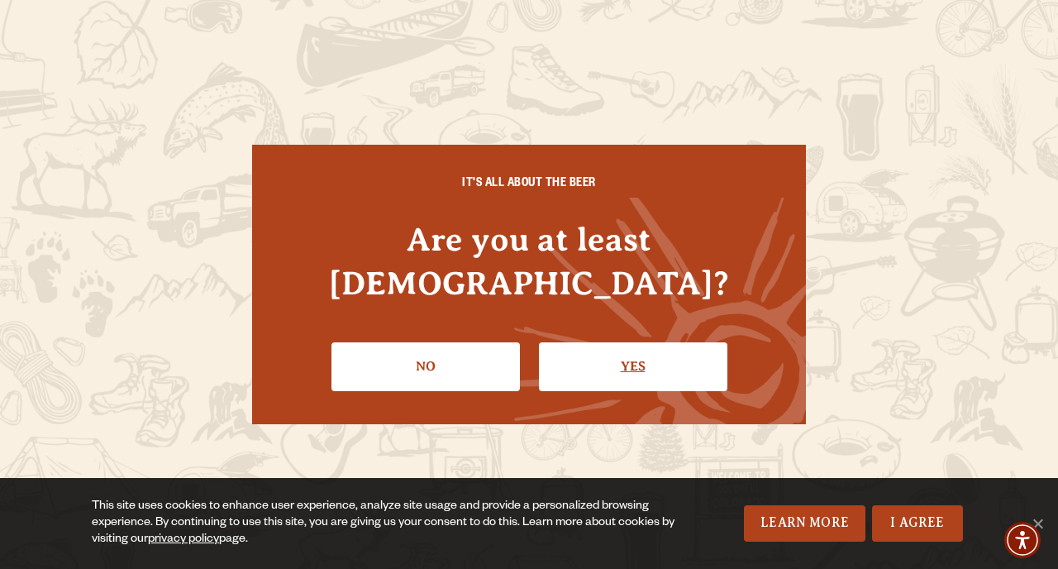
click at [602, 347] on link "Yes" at bounding box center [633, 366] width 189 height 48
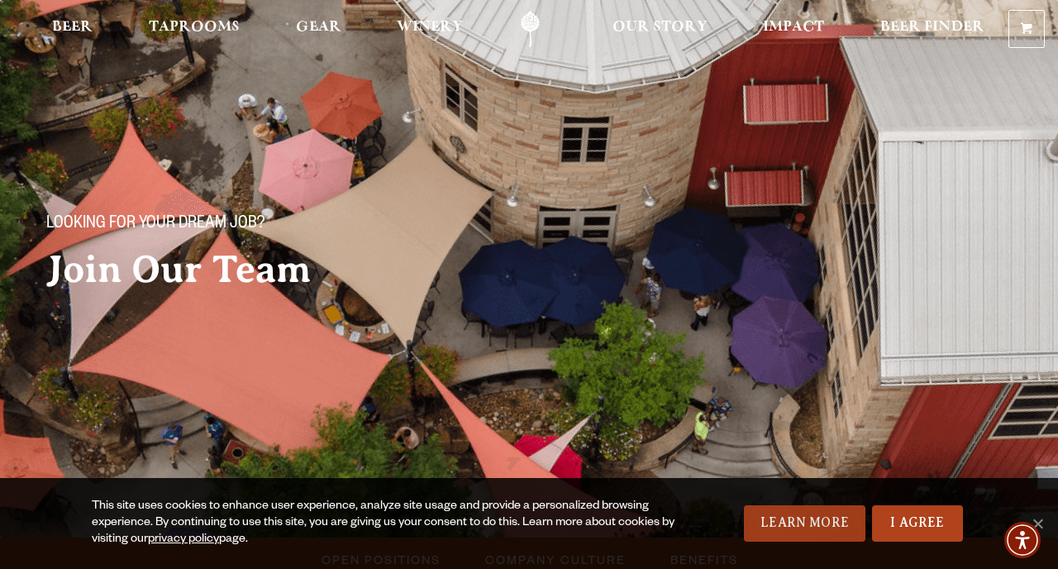
click at [810, 519] on link "Learn More" at bounding box center [805, 523] width 122 height 36
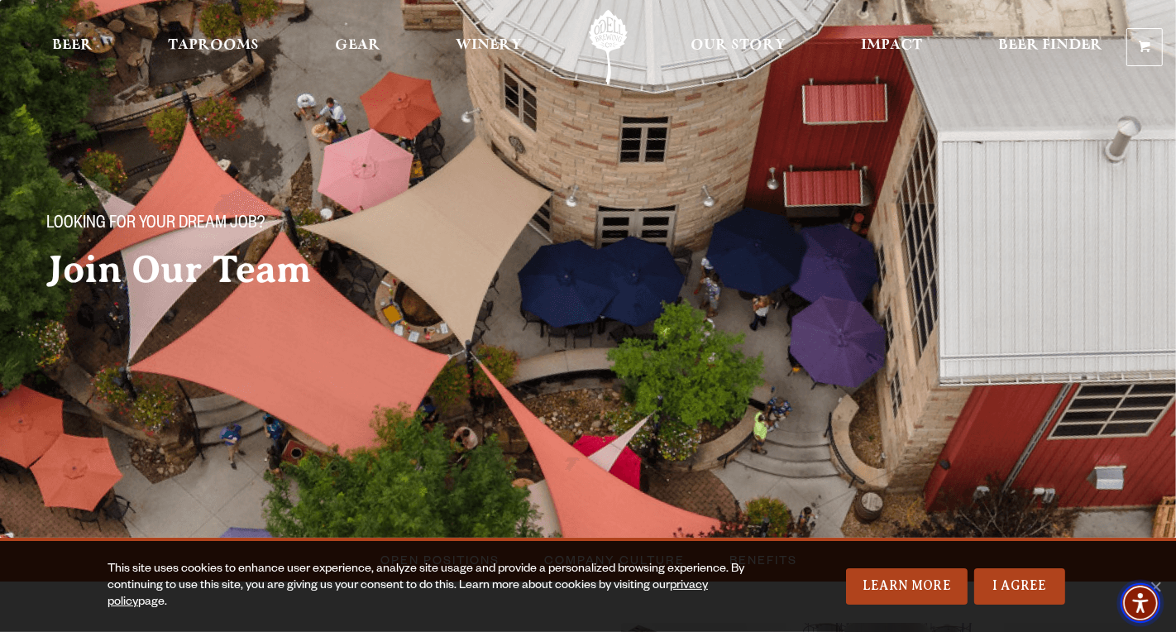
click at [1057, 568] on img "Accessibility Menu" at bounding box center [1140, 603] width 40 height 40
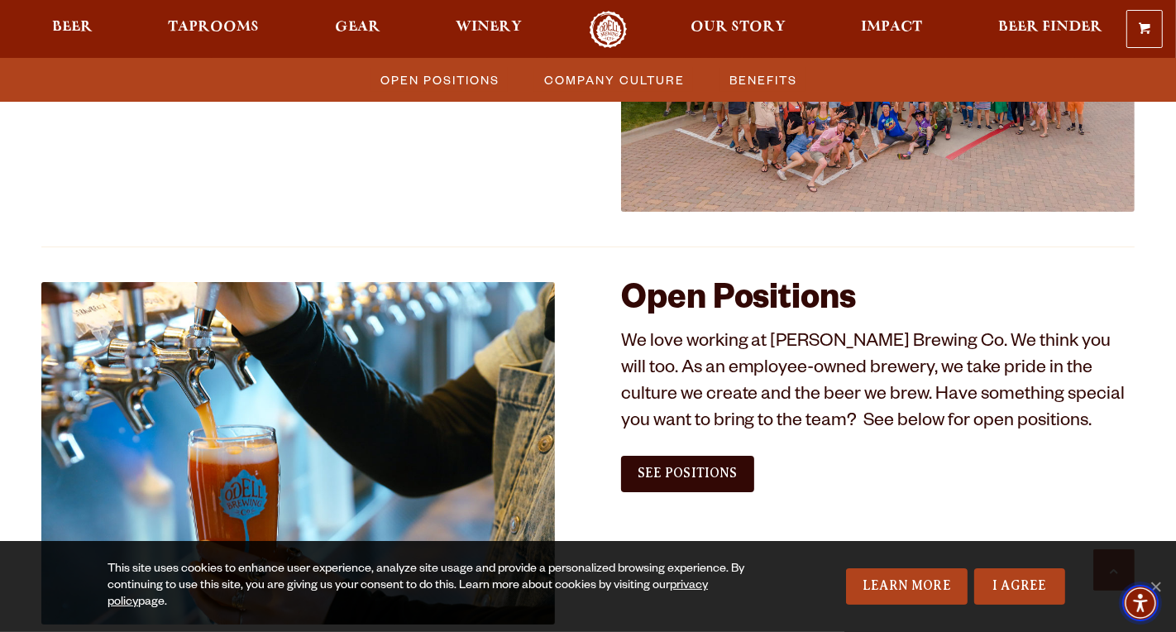
scroll to position [889, 0]
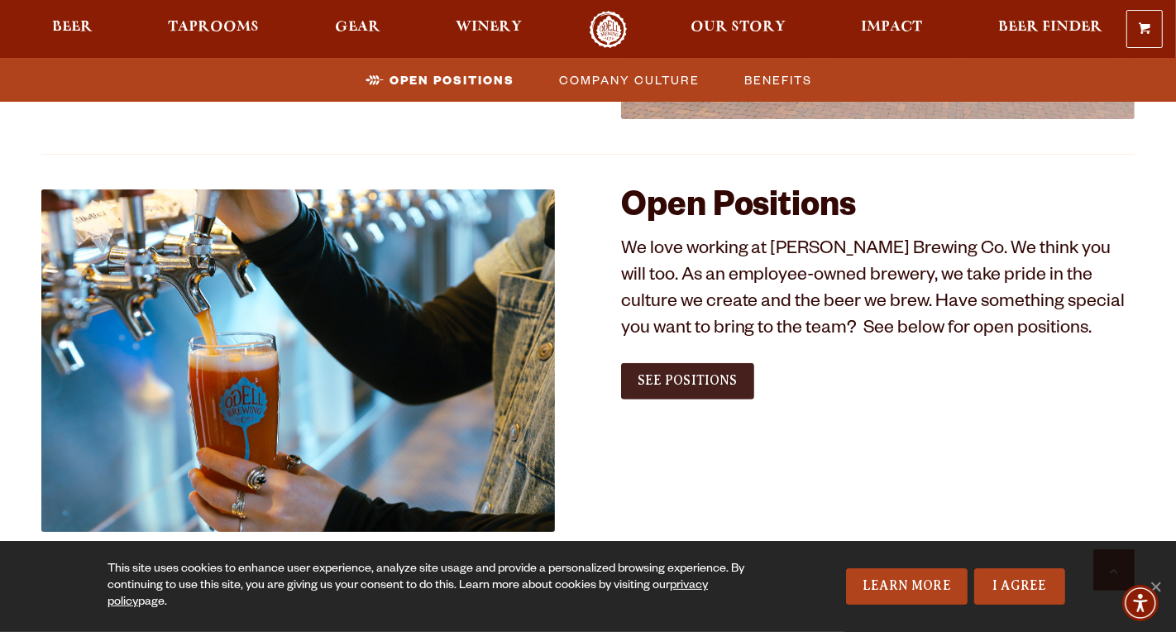
click at [726, 373] on link "See Positions" at bounding box center [687, 381] width 133 height 36
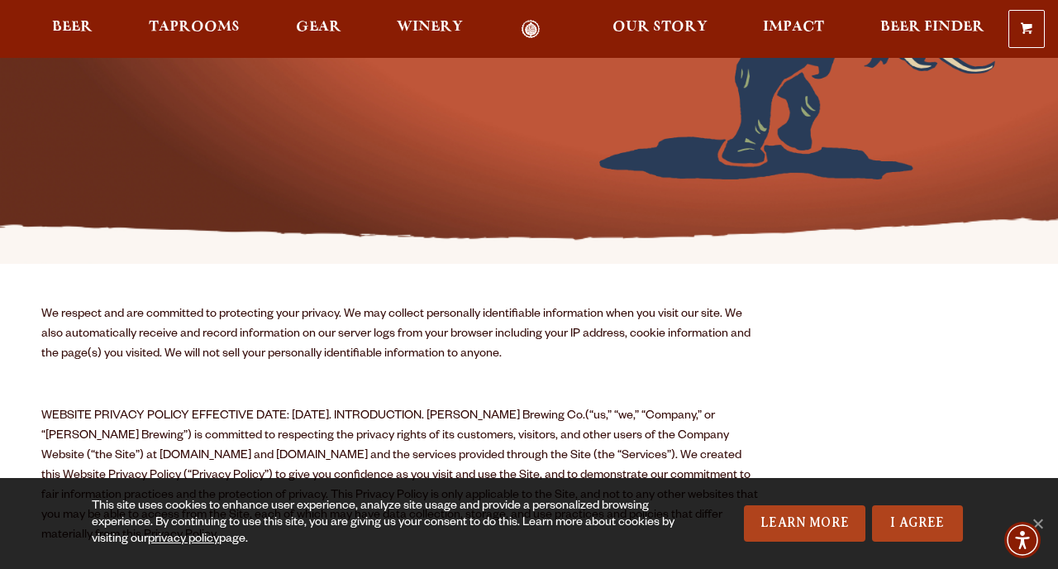
scroll to position [326, 0]
